Goal: Task Accomplishment & Management: Manage account settings

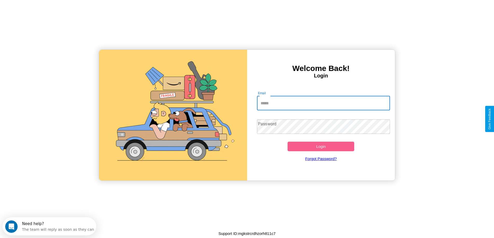
click at [323, 103] on input "Email" at bounding box center [323, 103] width 133 height 15
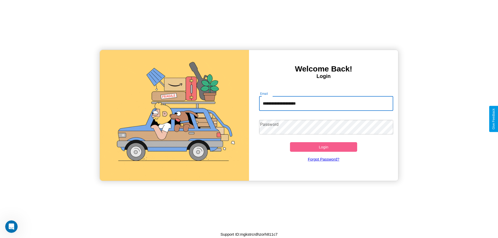
type input "**********"
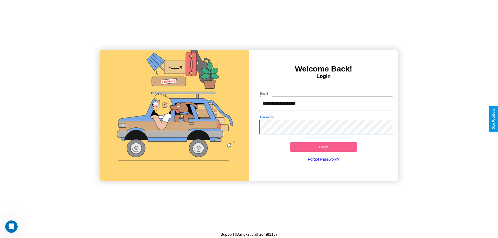
click at [323, 147] on button "Login" at bounding box center [323, 147] width 67 height 10
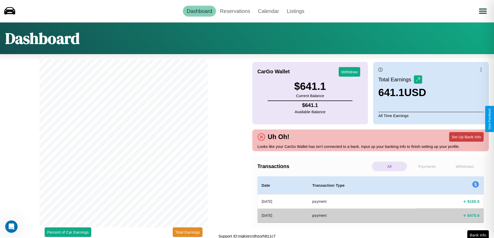
click at [466, 137] on button "Set Up Bank Info" at bounding box center [466, 137] width 34 height 10
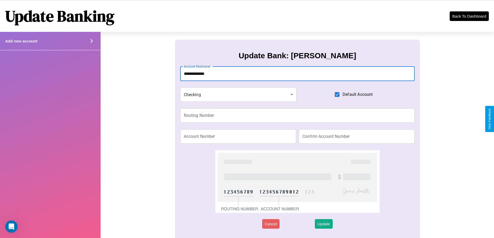
type input "**********"
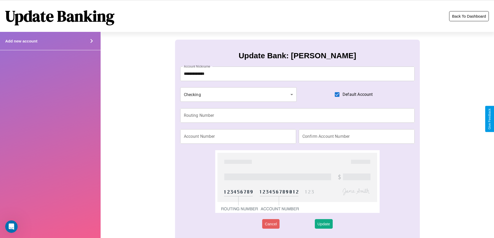
click at [469, 16] on button "Back To Dashboard" at bounding box center [469, 16] width 40 height 10
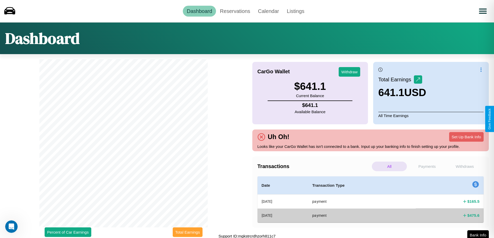
click at [187, 232] on button "Total Earnings" at bounding box center [188, 233] width 30 height 10
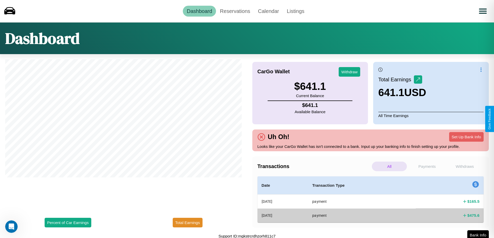
click at [427, 166] on p "Payments" at bounding box center [426, 167] width 35 height 10
click at [464, 166] on p "Withdraws" at bounding box center [464, 167] width 35 height 10
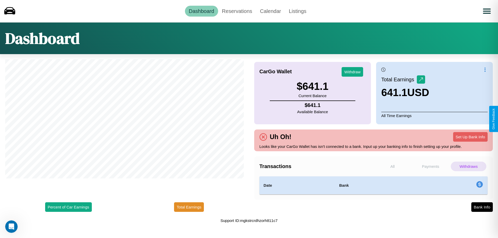
click at [392, 166] on p "All" at bounding box center [393, 167] width 36 height 10
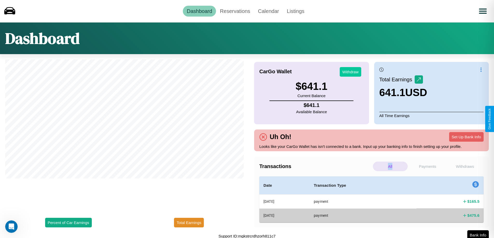
click at [350, 72] on button "Withdraw" at bounding box center [351, 72] width 22 height 10
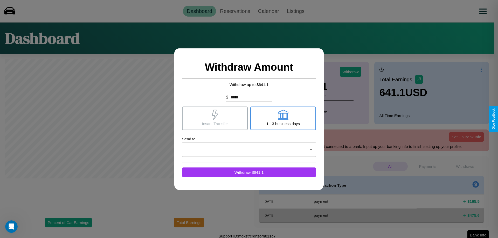
click at [215, 118] on icon at bounding box center [215, 115] width 6 height 10
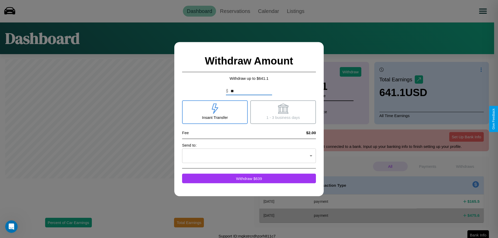
type input "*"
type input "***"
click at [283, 112] on icon at bounding box center [283, 108] width 10 height 10
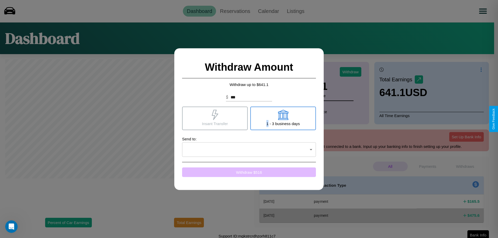
click at [249, 172] on button "Withdraw $ 516" at bounding box center [249, 172] width 134 height 10
